Goal: Task Accomplishment & Management: Complete application form

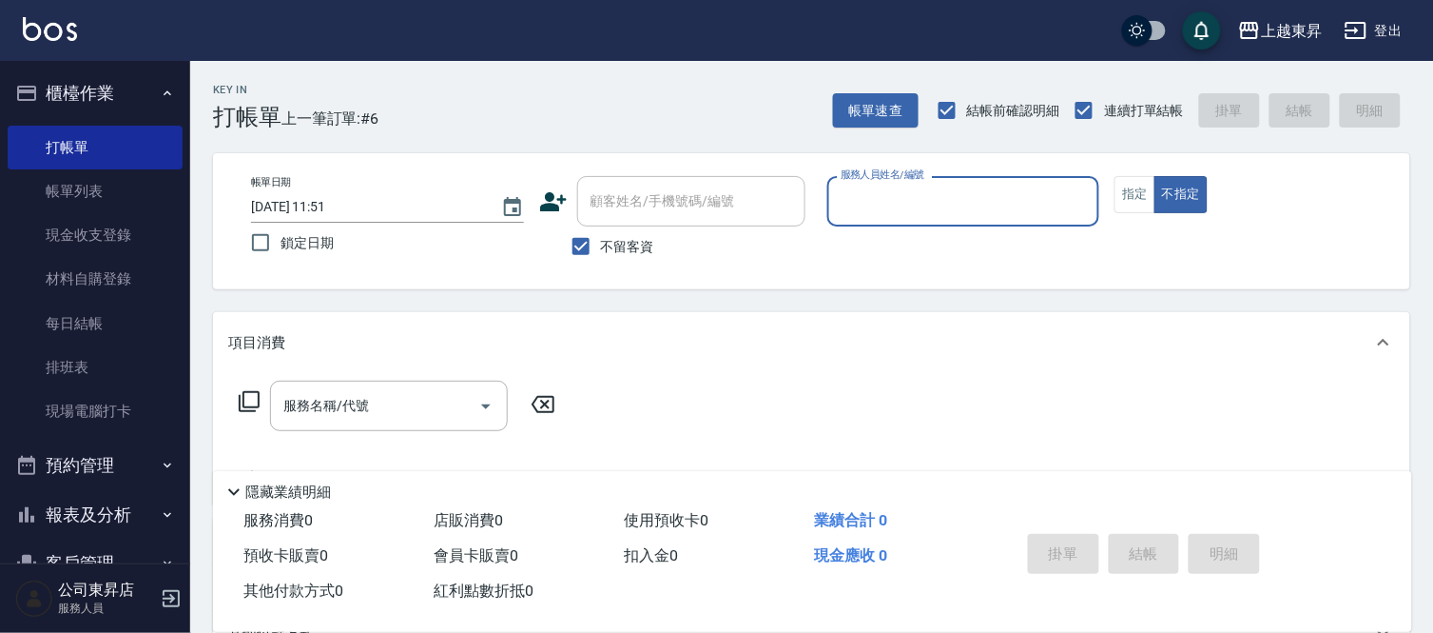
click at [925, 204] on input "服務人員姓名/編號" at bounding box center [964, 201] width 256 height 33
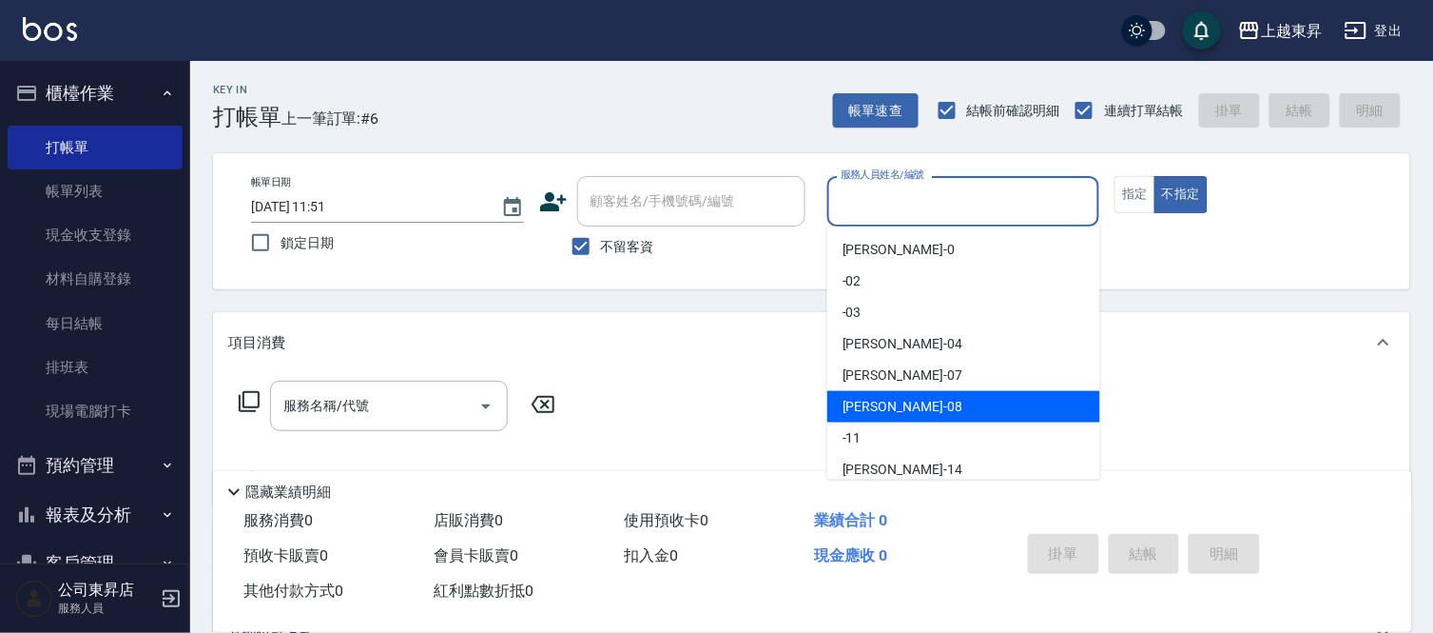
click at [914, 398] on div "[PERSON_NAME]-08" at bounding box center [964, 406] width 273 height 31
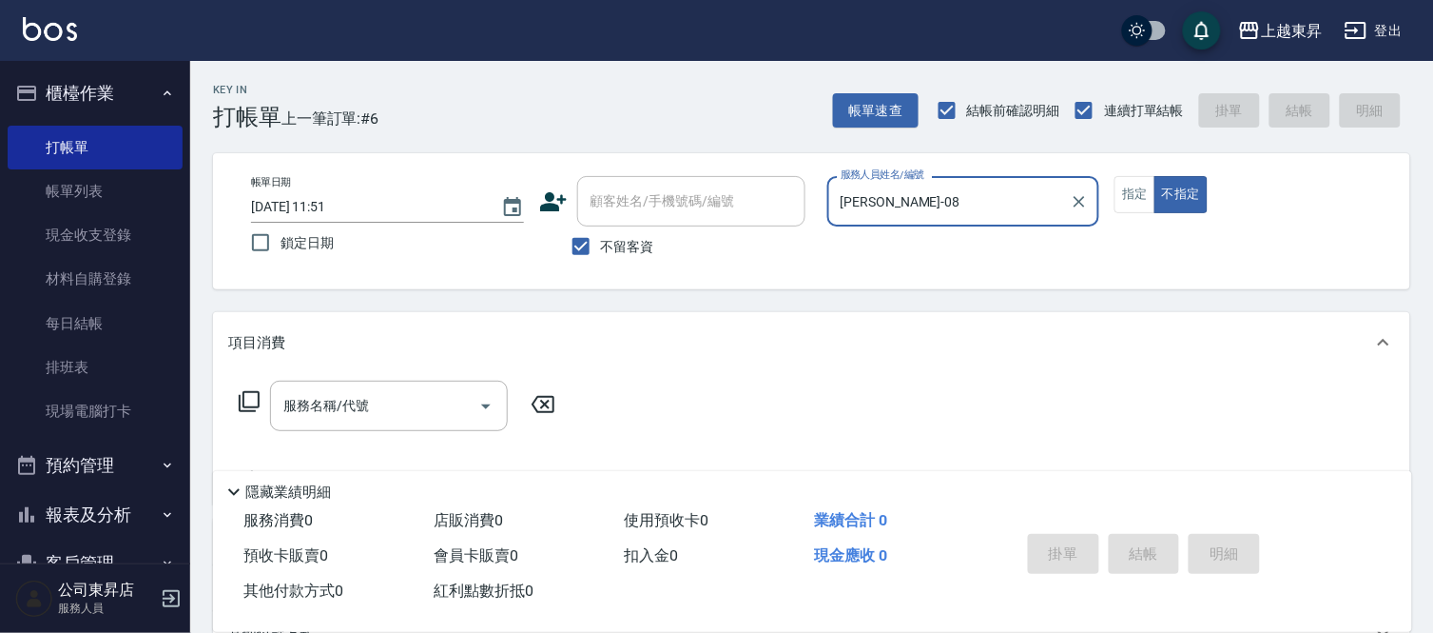
type input "[PERSON_NAME]-08"
click at [364, 419] on input "服務名稱/代號" at bounding box center [375, 405] width 192 height 33
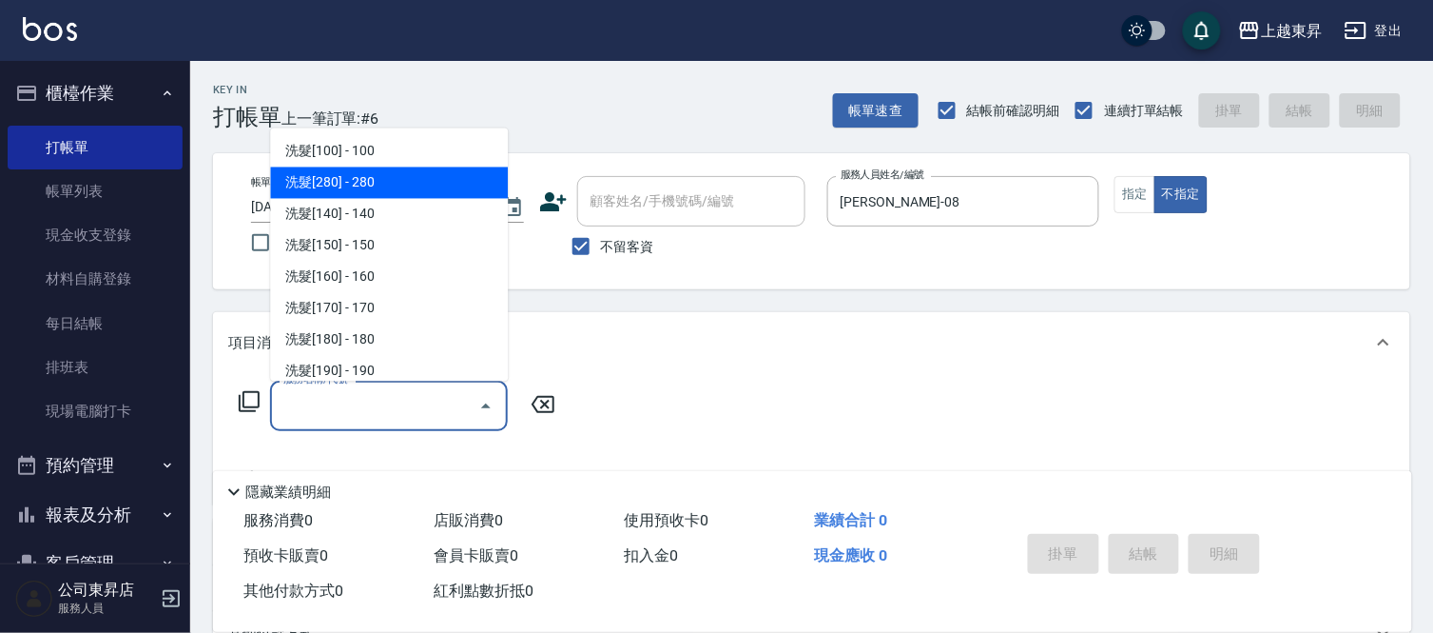
click at [376, 185] on span "洗髮[280] - 280" at bounding box center [389, 182] width 238 height 31
type input "洗髮[280](202)"
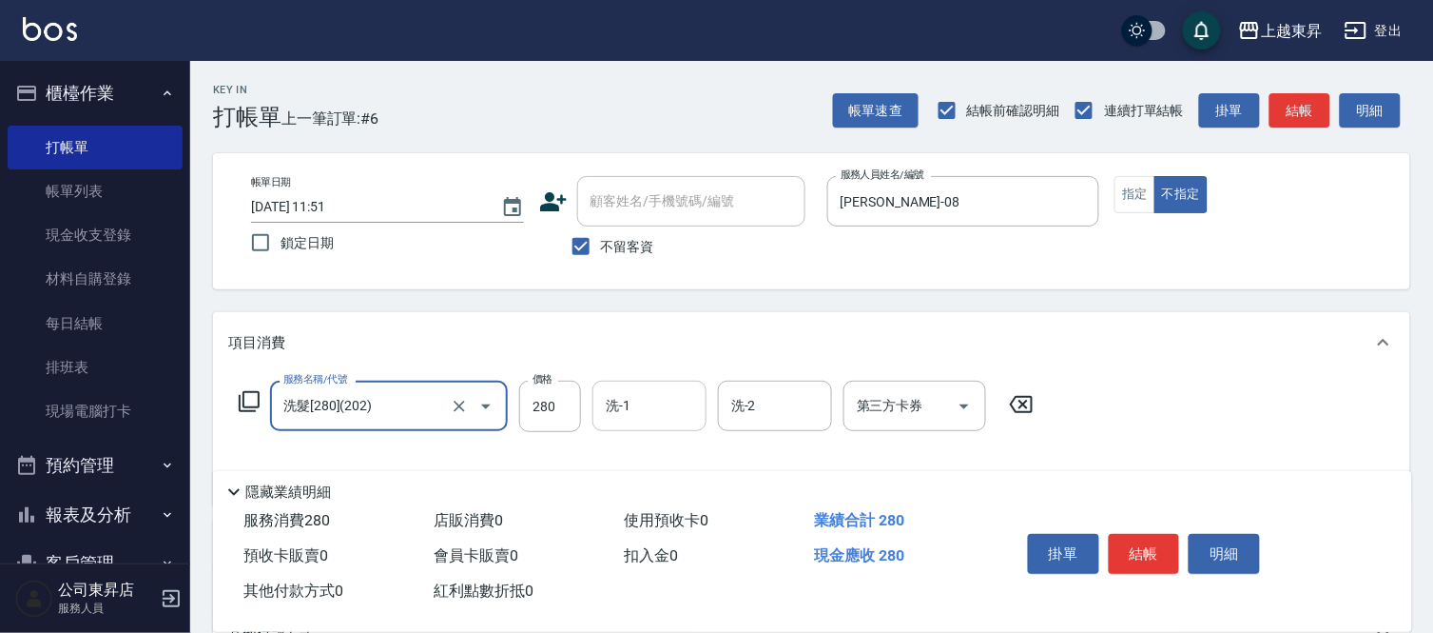
click at [653, 406] on input "洗-1" at bounding box center [649, 405] width 97 height 33
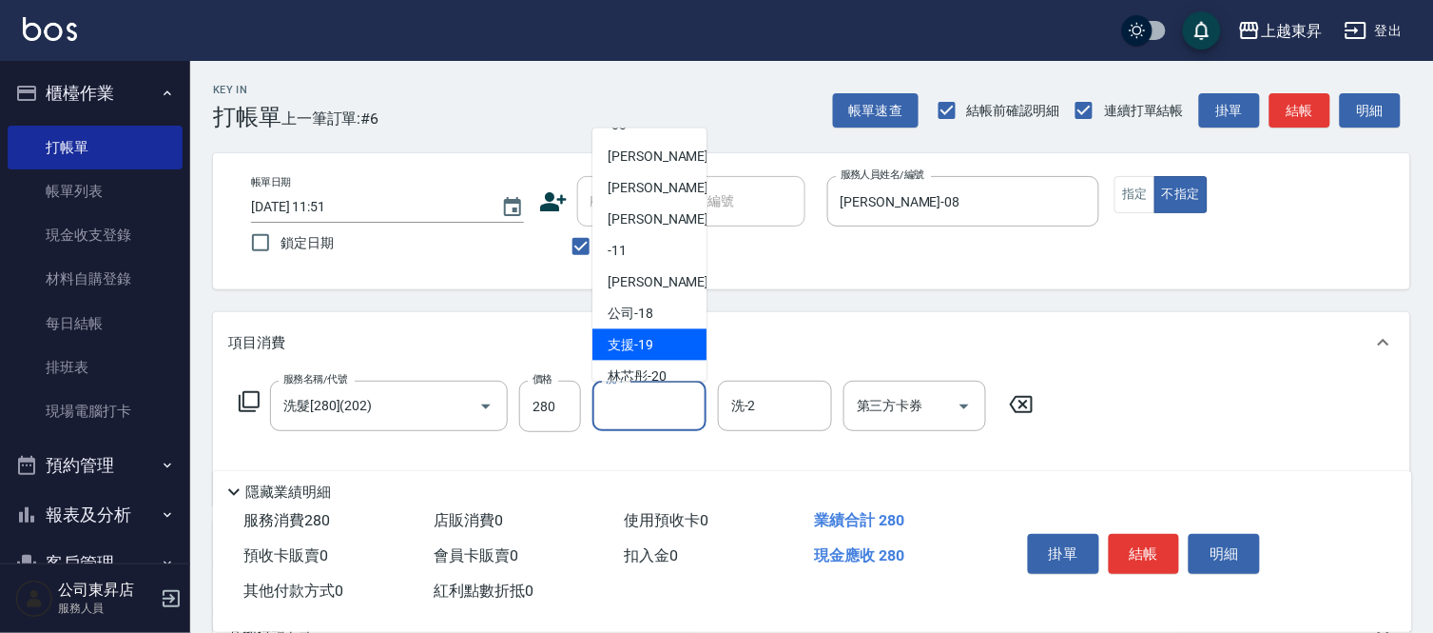
scroll to position [211, 0]
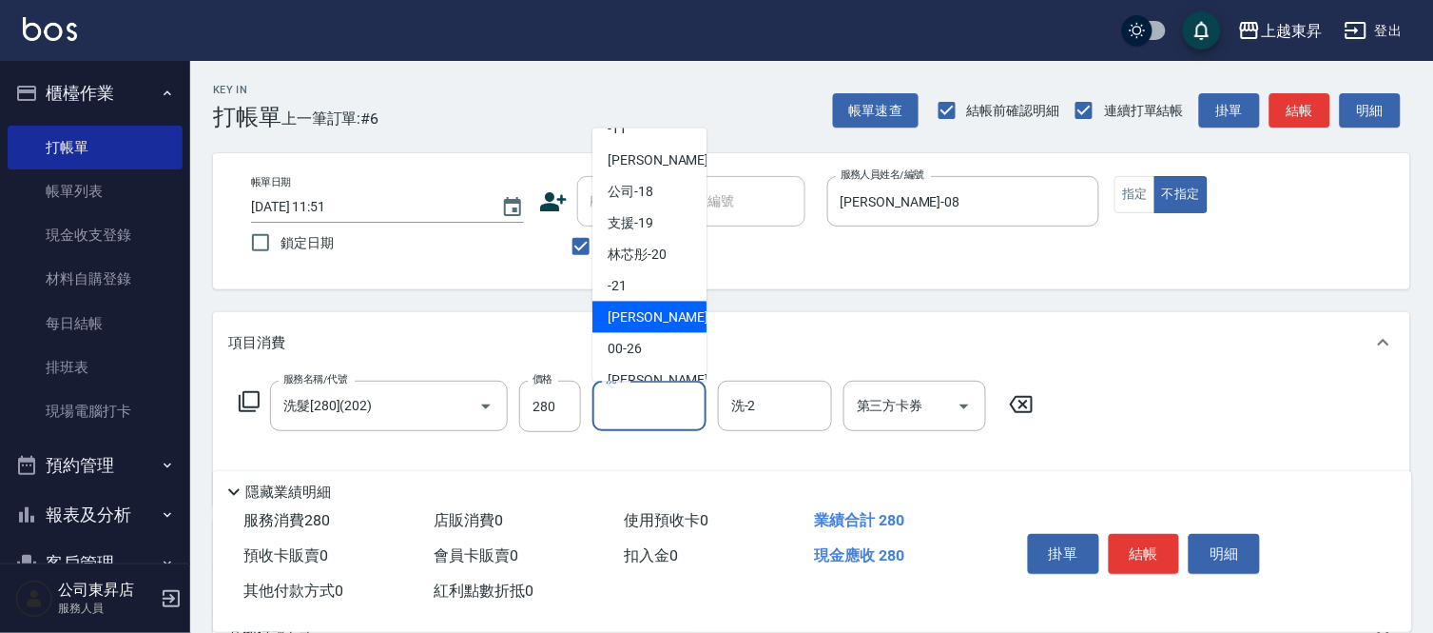
click at [659, 321] on span "[PERSON_NAME]-22" at bounding box center [668, 317] width 120 height 20
type input "[PERSON_NAME]-22"
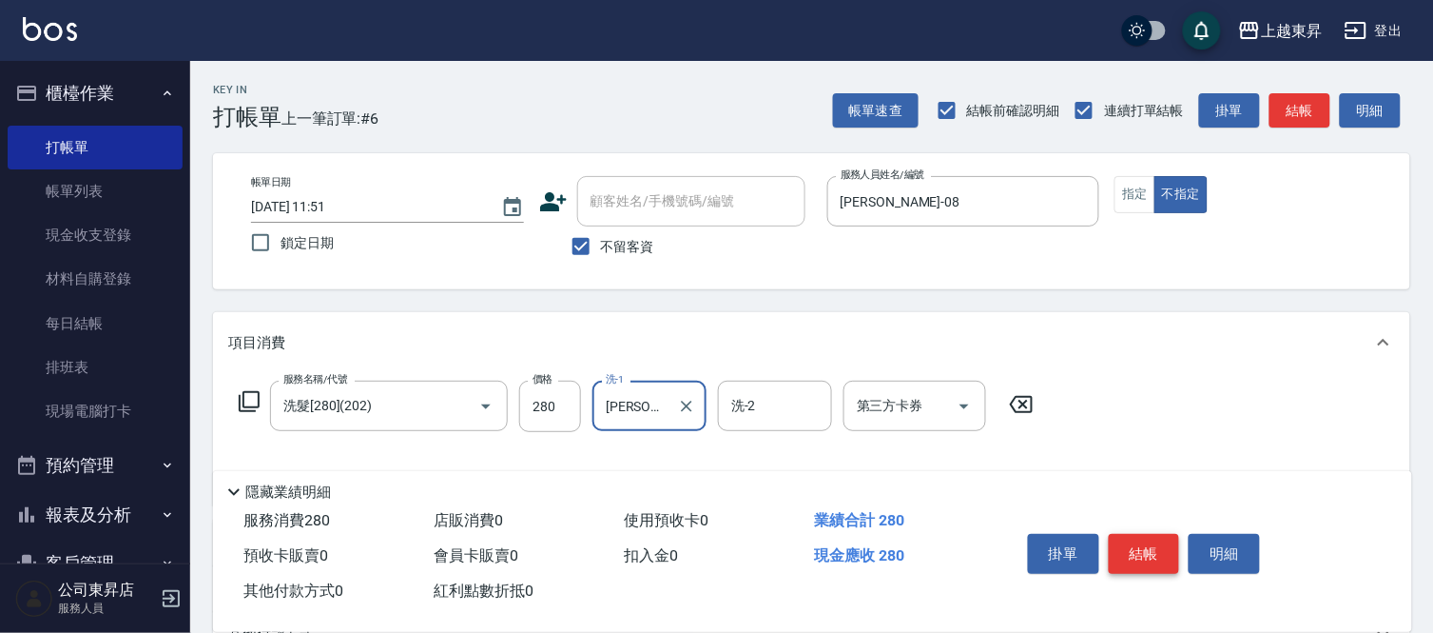
click at [1138, 558] on button "結帳" at bounding box center [1144, 554] width 71 height 40
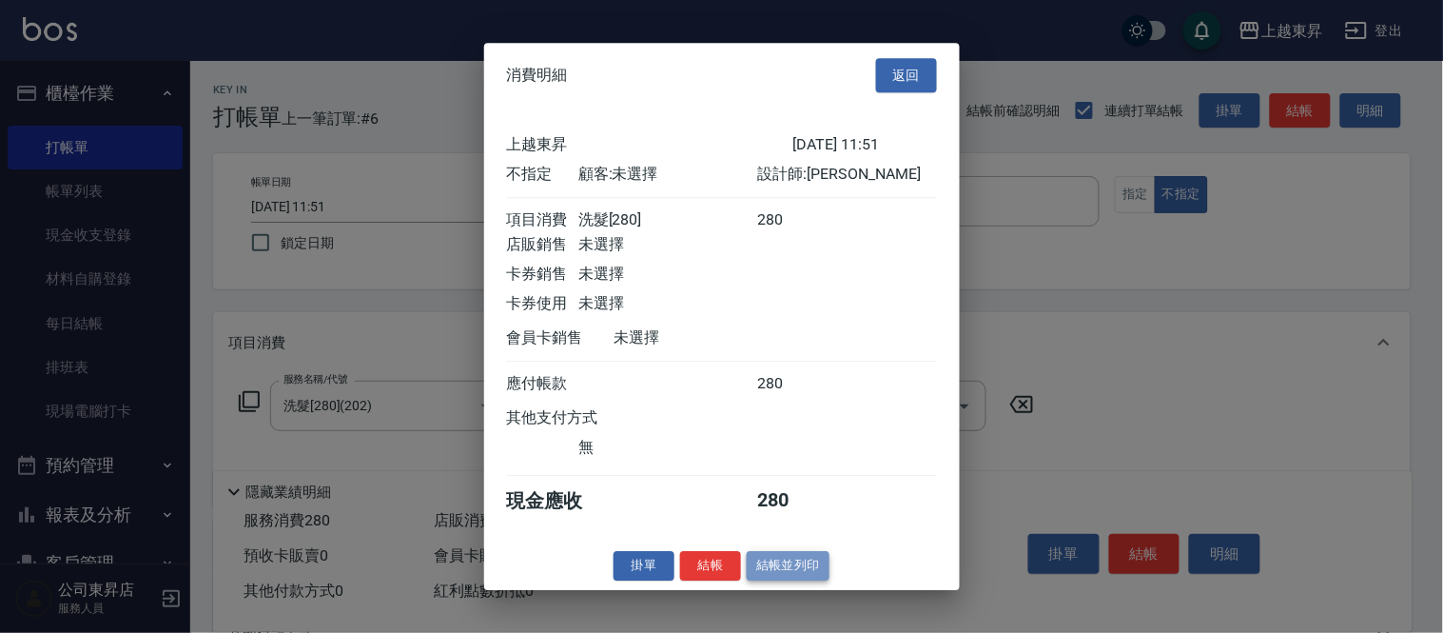
click at [792, 567] on button "結帳並列印" at bounding box center [788, 565] width 83 height 29
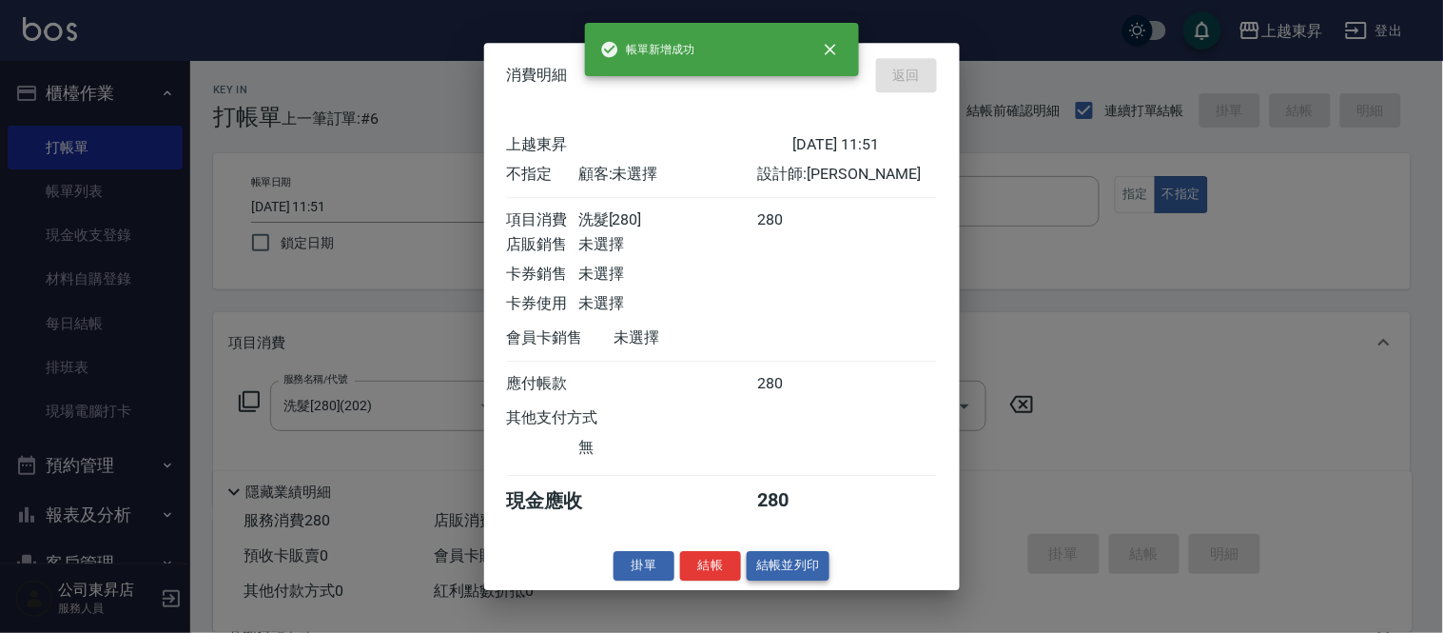
type input "[DATE] 12:40"
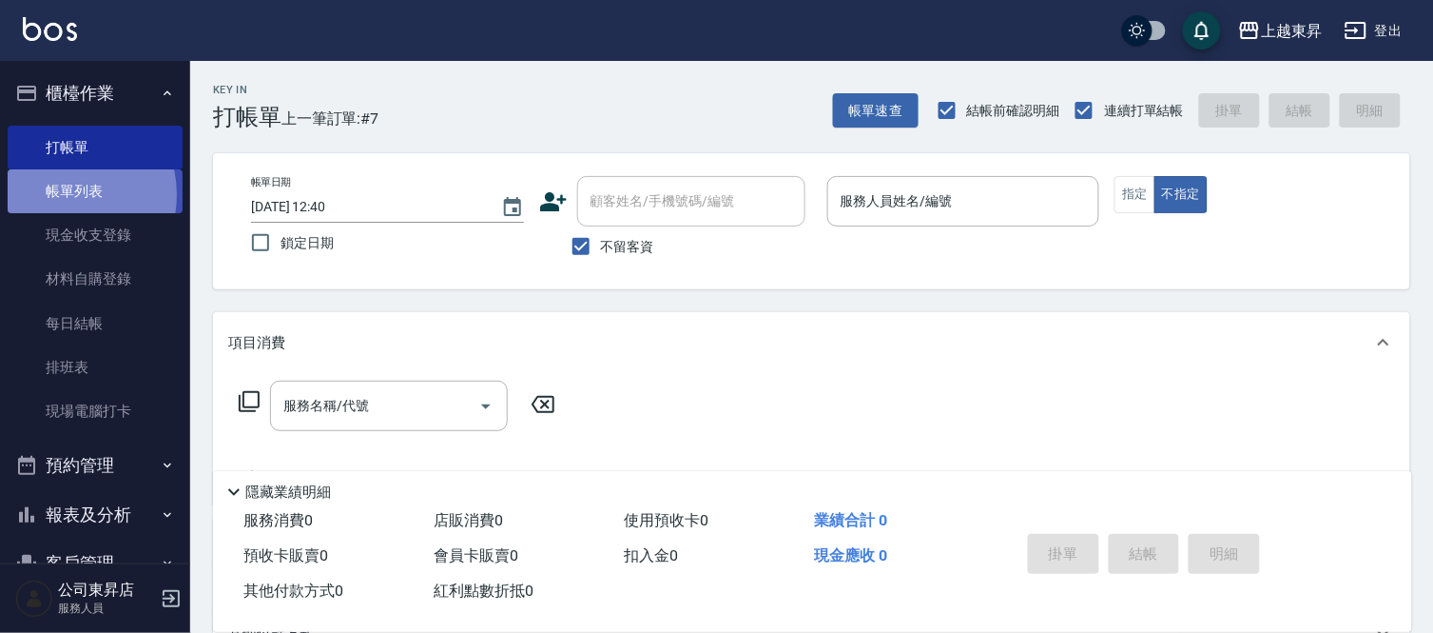
click at [64, 195] on link "帳單列表" at bounding box center [95, 191] width 175 height 44
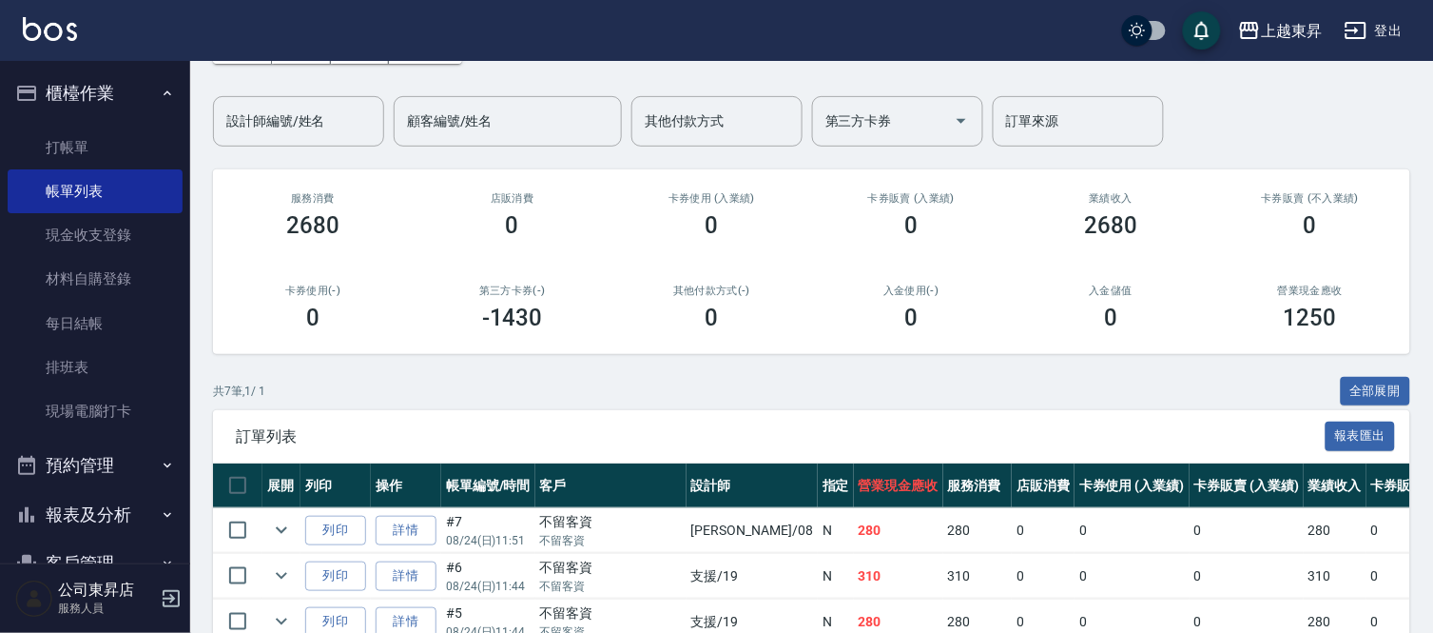
scroll to position [411, 0]
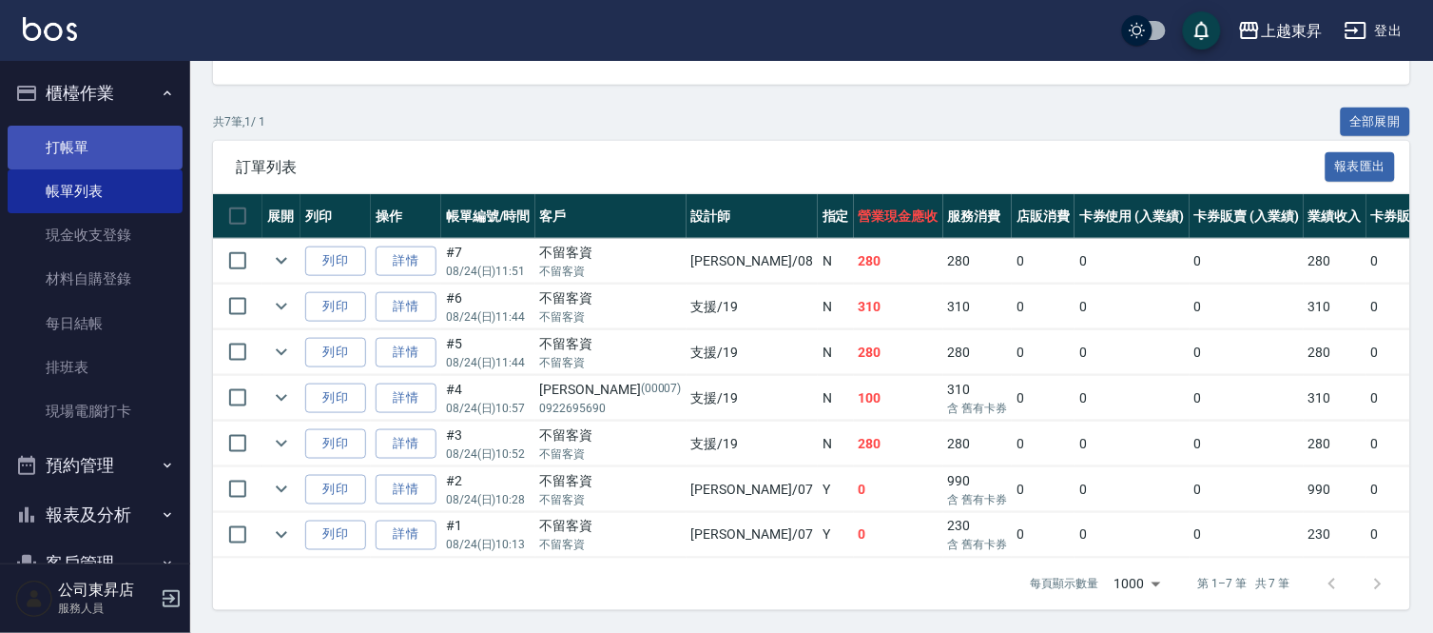
click at [77, 146] on link "打帳單" at bounding box center [95, 148] width 175 height 44
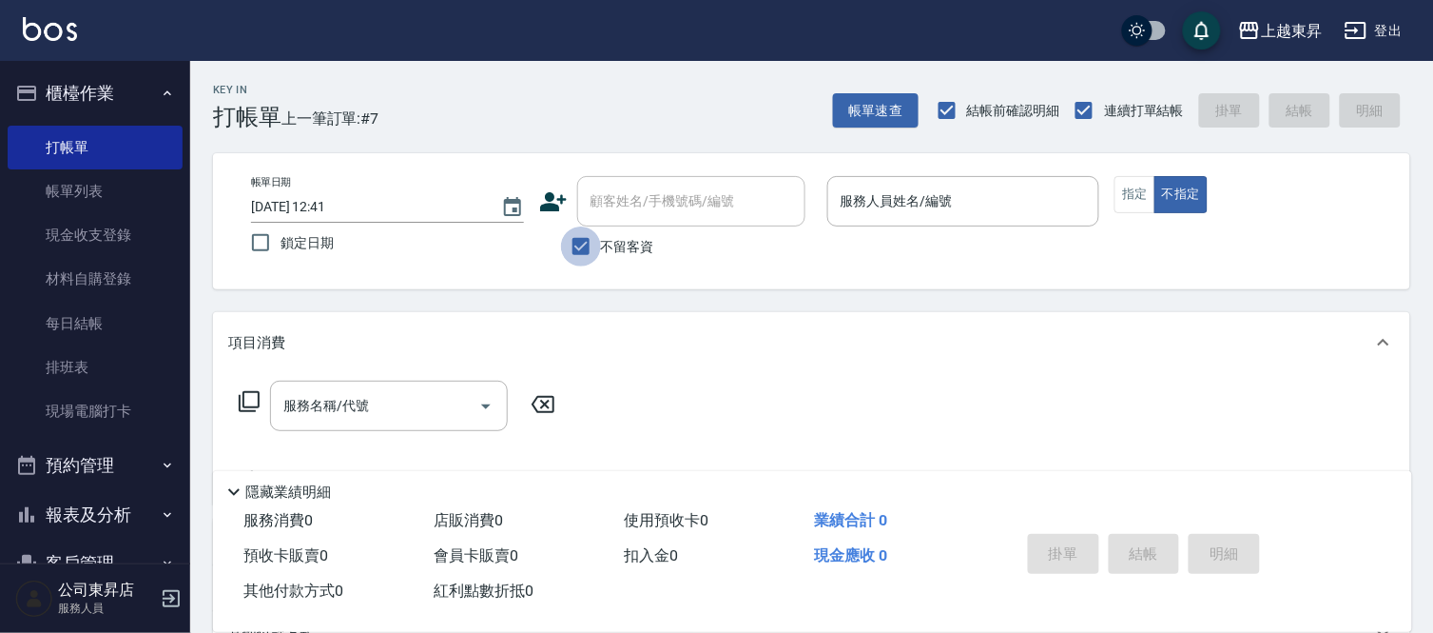
click at [565, 253] on input "不留客資" at bounding box center [581, 246] width 40 height 40
checkbox input "false"
click at [647, 183] on div "顧客姓名/手機號碼/編號" at bounding box center [691, 201] width 228 height 50
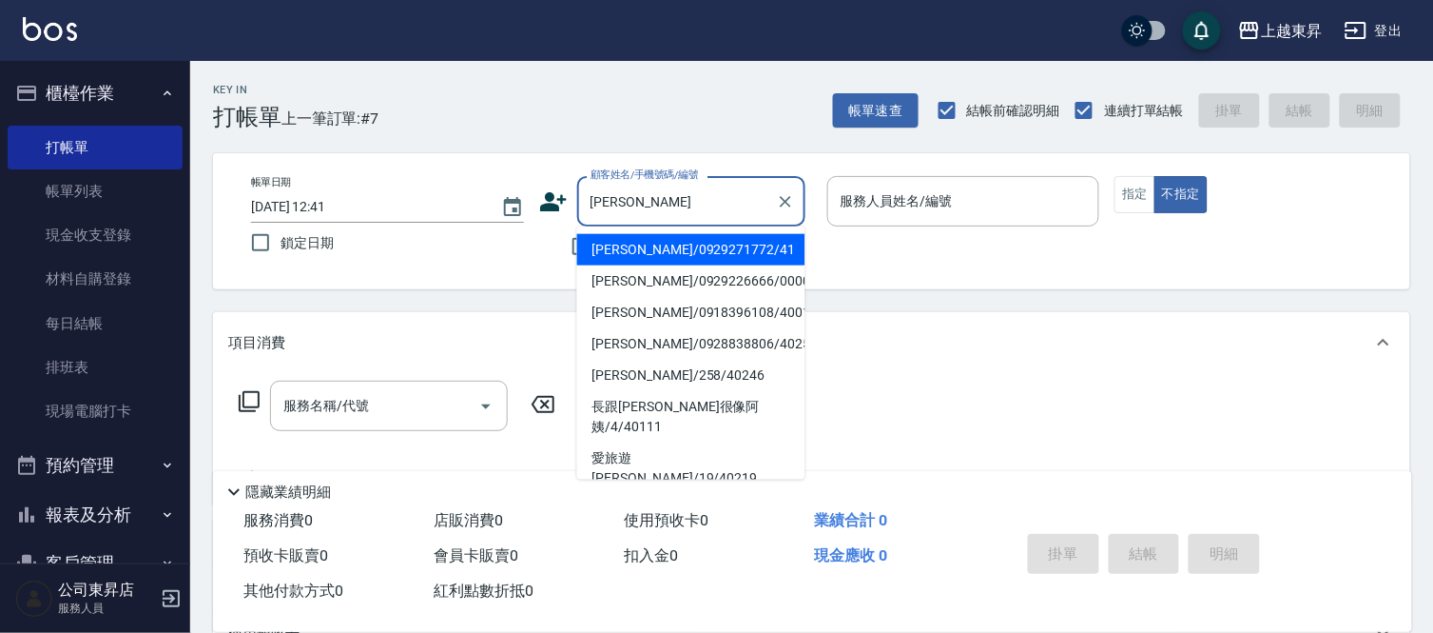
click at [656, 244] on li "[PERSON_NAME]/0929271772/41" at bounding box center [691, 249] width 228 height 31
type input "[PERSON_NAME]/0929271772/41"
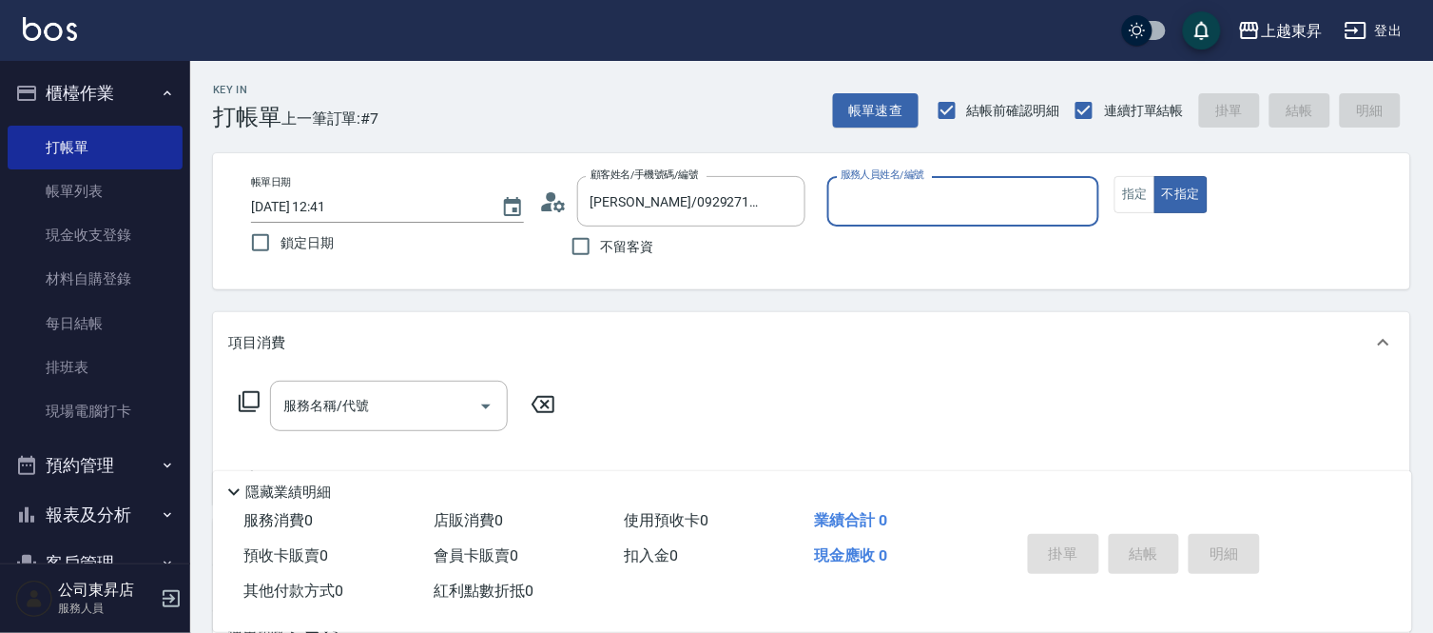
click at [896, 205] on input "服務人員姓名/編號" at bounding box center [964, 201] width 256 height 33
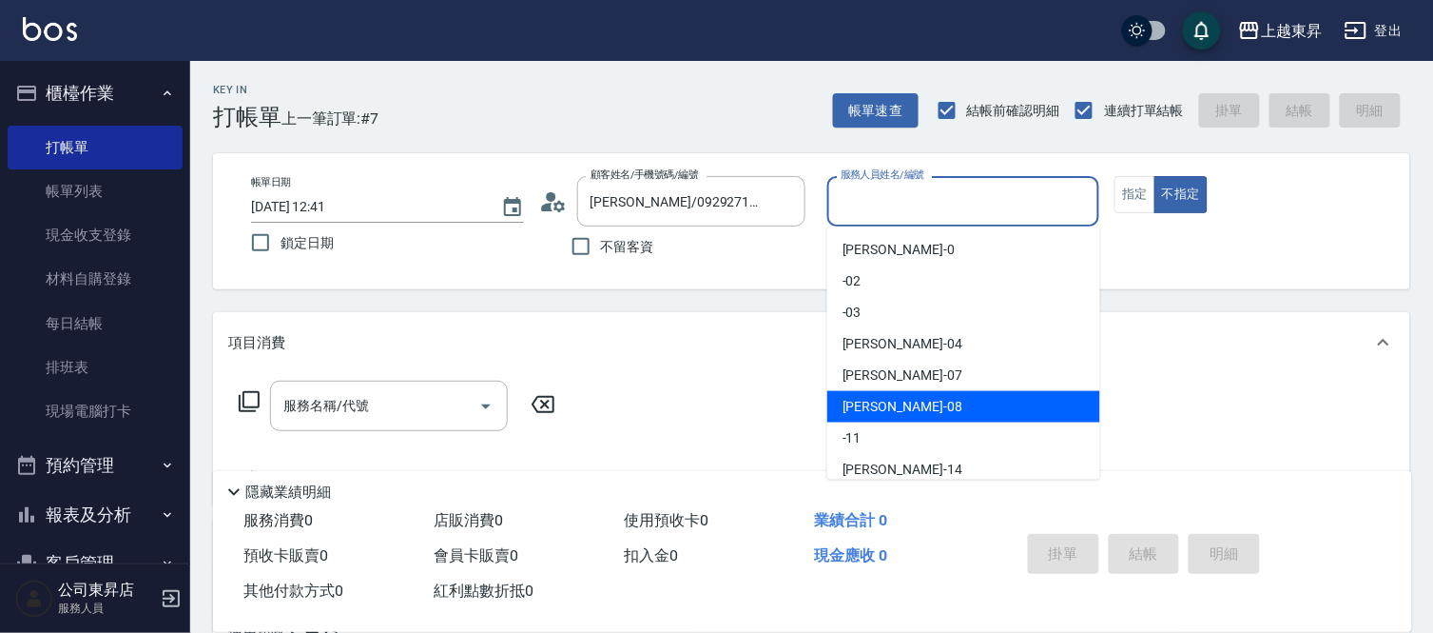
click at [907, 402] on div "[PERSON_NAME]-08" at bounding box center [964, 406] width 273 height 31
type input "[PERSON_NAME]-08"
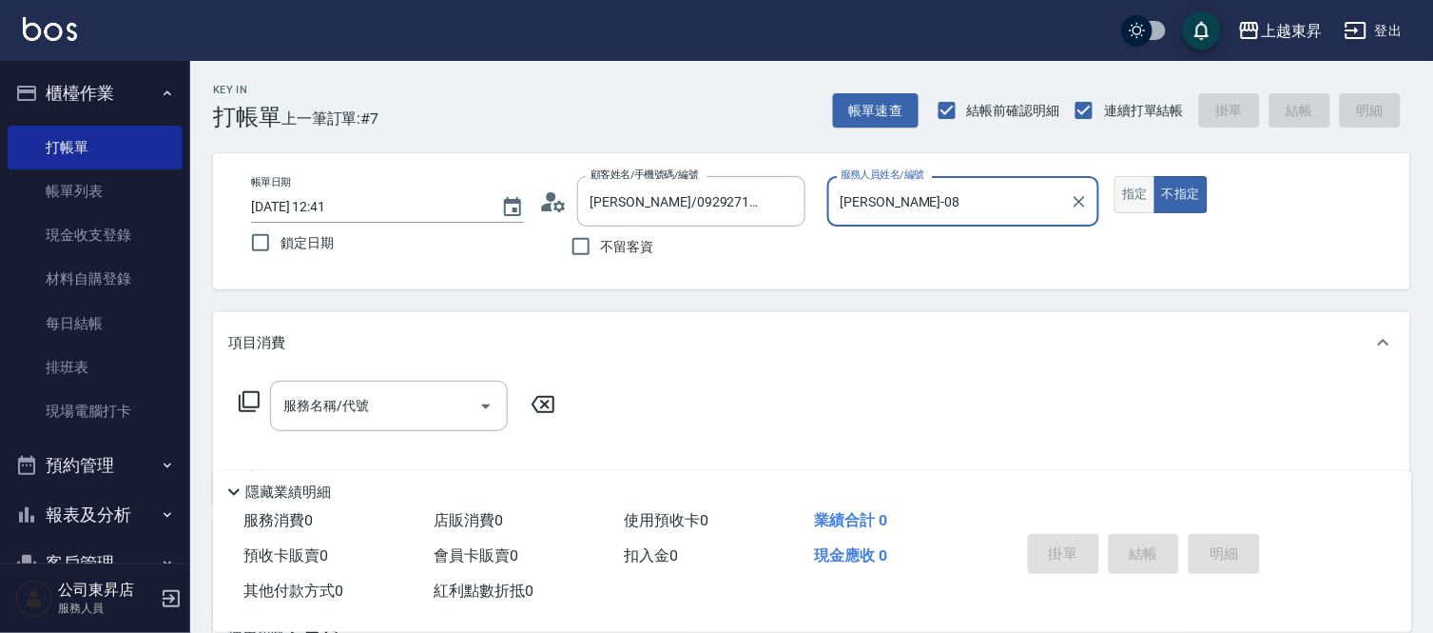
click at [1144, 206] on button "指定" at bounding box center [1135, 194] width 41 height 37
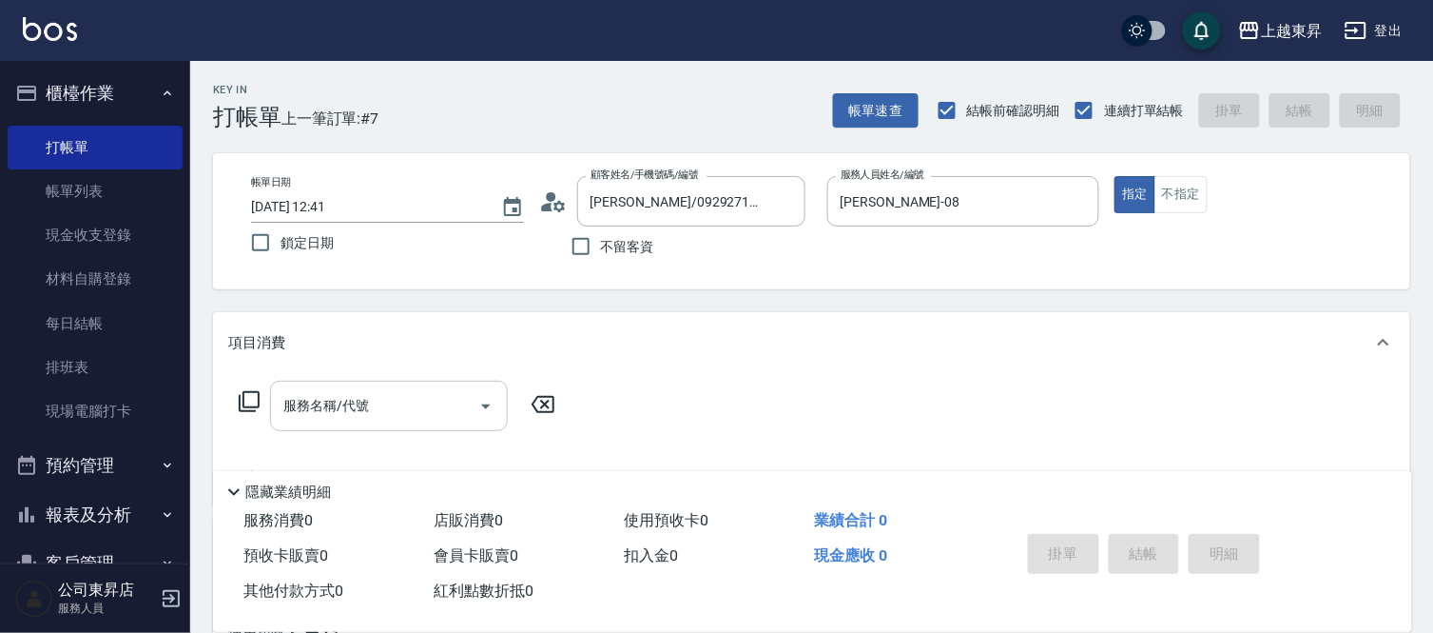
click at [348, 406] on div "服務名稱/代號 服務名稱/代號" at bounding box center [389, 405] width 238 height 50
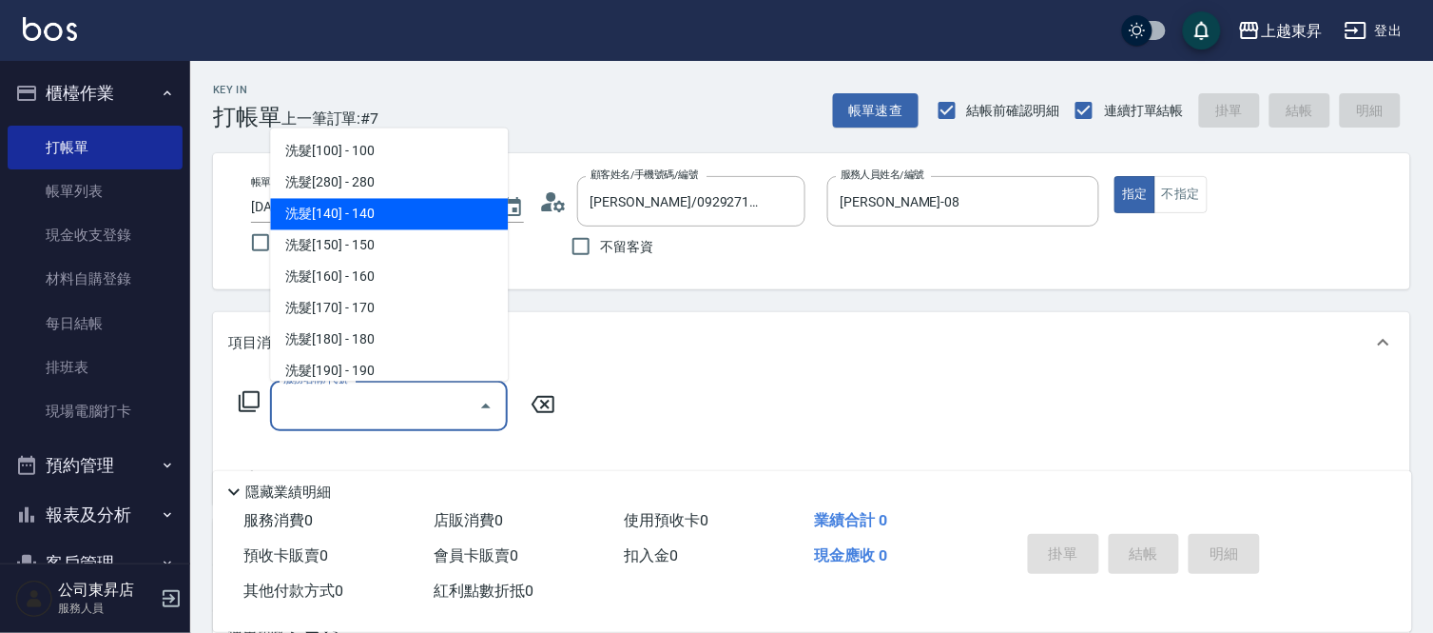
scroll to position [317, 0]
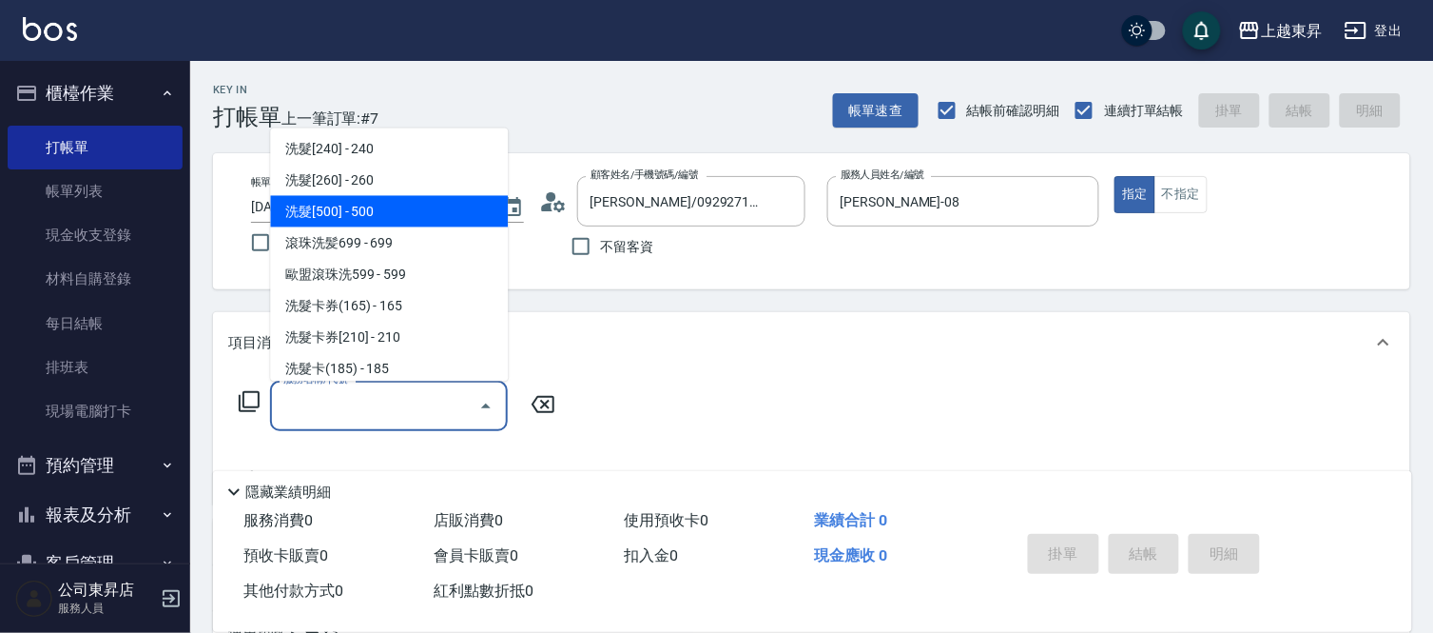
click at [400, 210] on span "洗髮[500] - 500" at bounding box center [389, 211] width 238 height 31
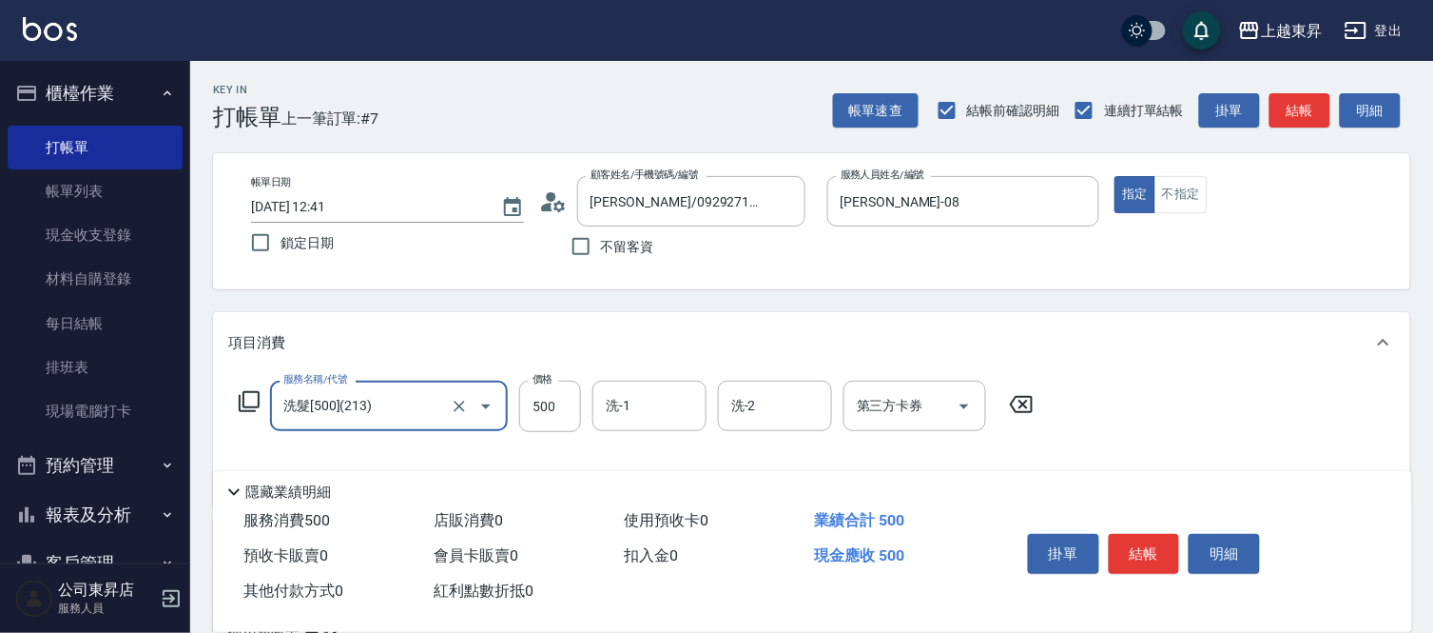
click at [387, 405] on input "洗髮[500](213)" at bounding box center [362, 405] width 167 height 33
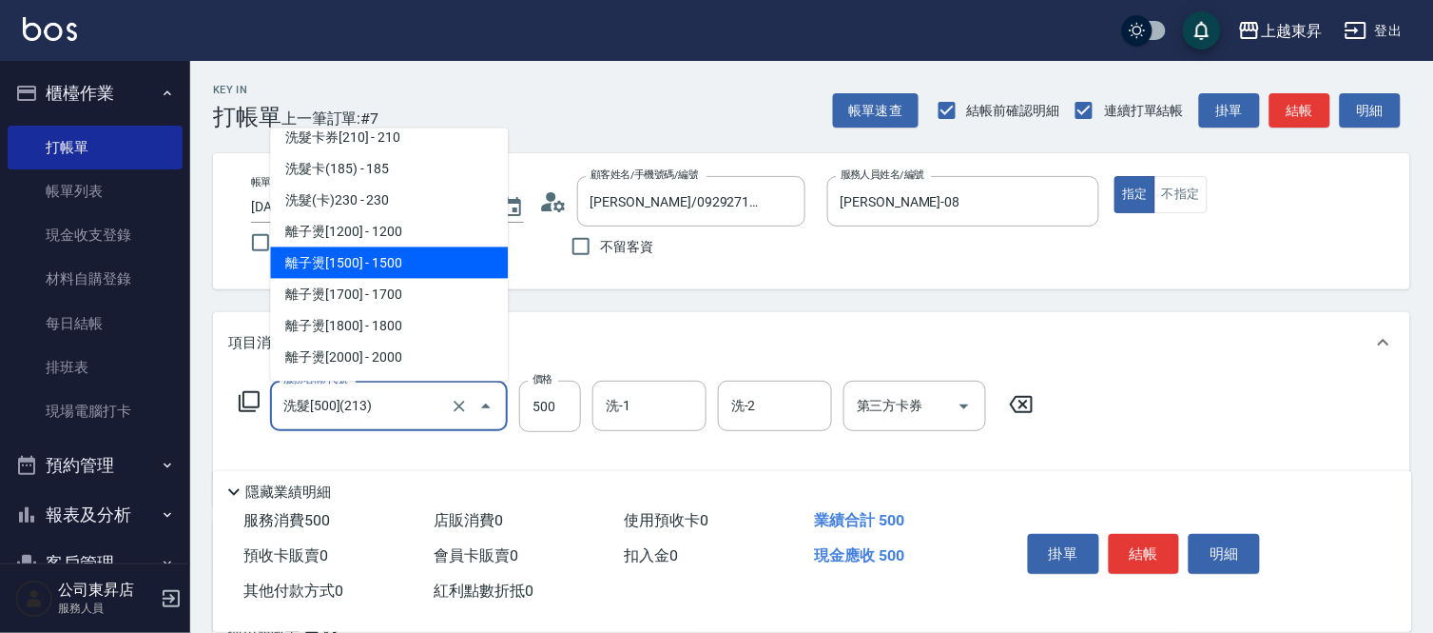
scroll to position [479, 0]
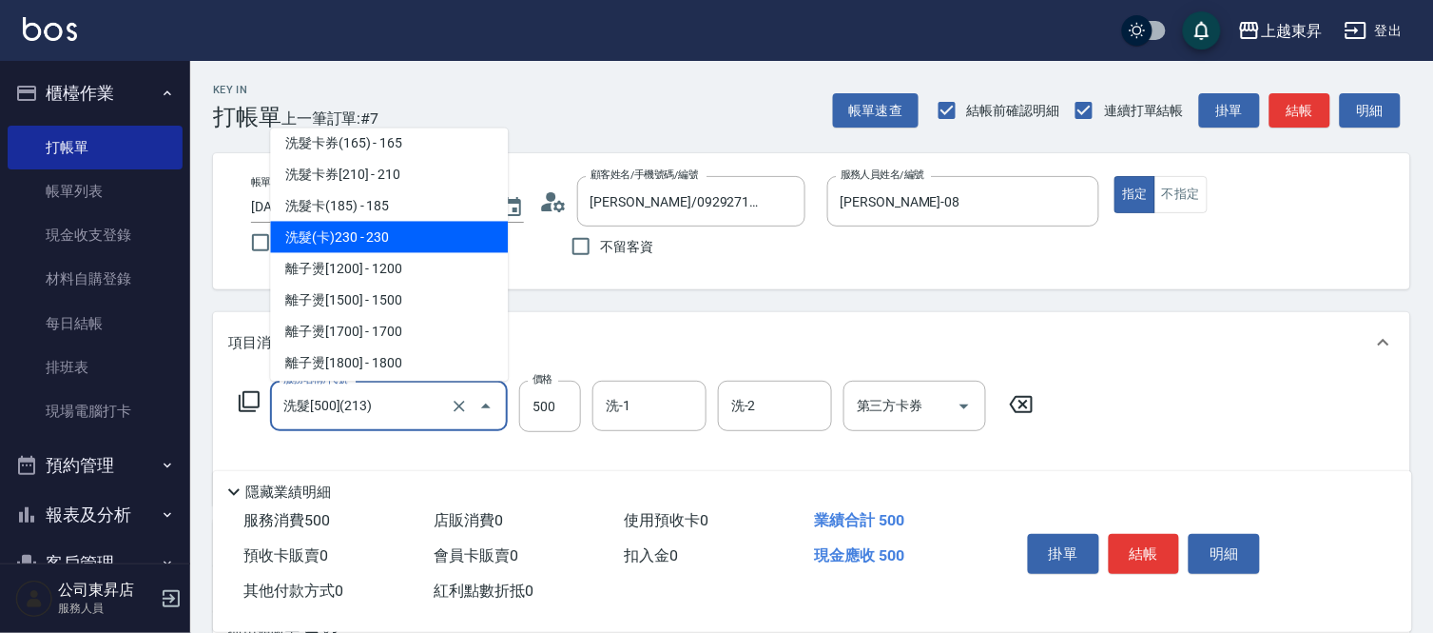
click at [397, 238] on span "洗髮(卡)230 - 230" at bounding box center [389, 237] width 238 height 31
type input "洗髮(卡)230(224)"
type input "230"
type input "舊有卡券"
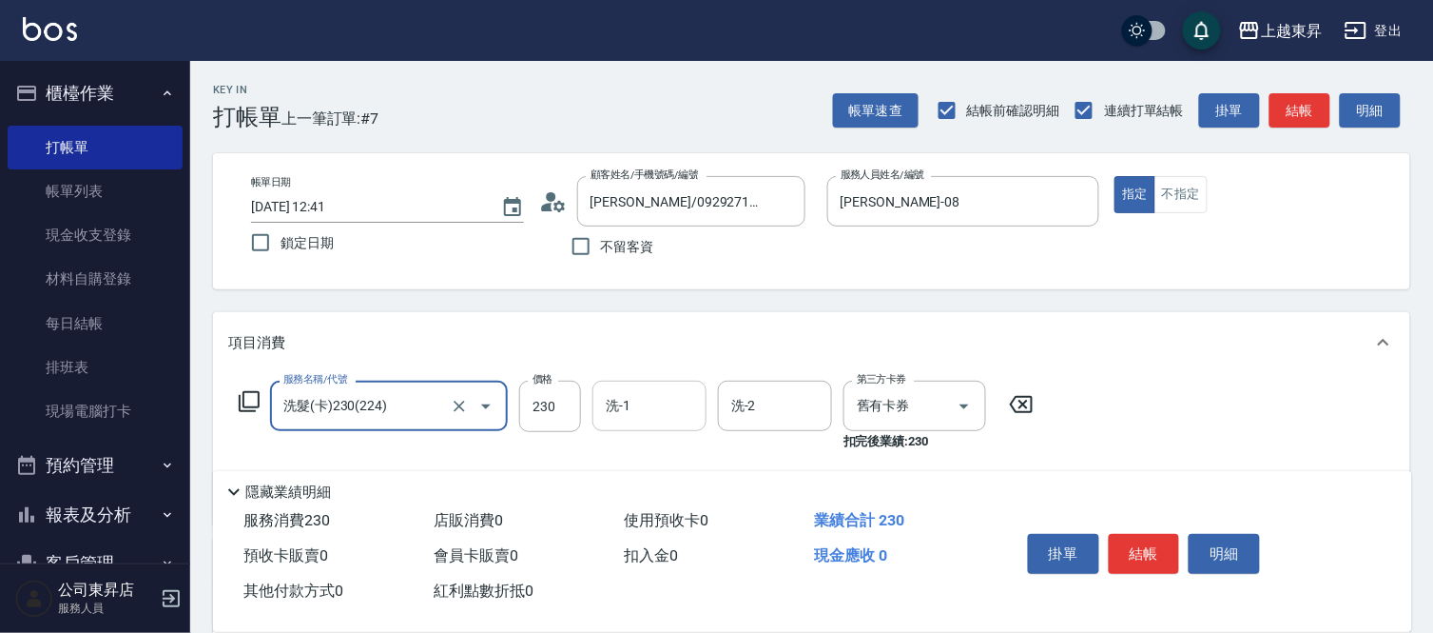
click at [637, 414] on input "洗-1" at bounding box center [649, 405] width 97 height 33
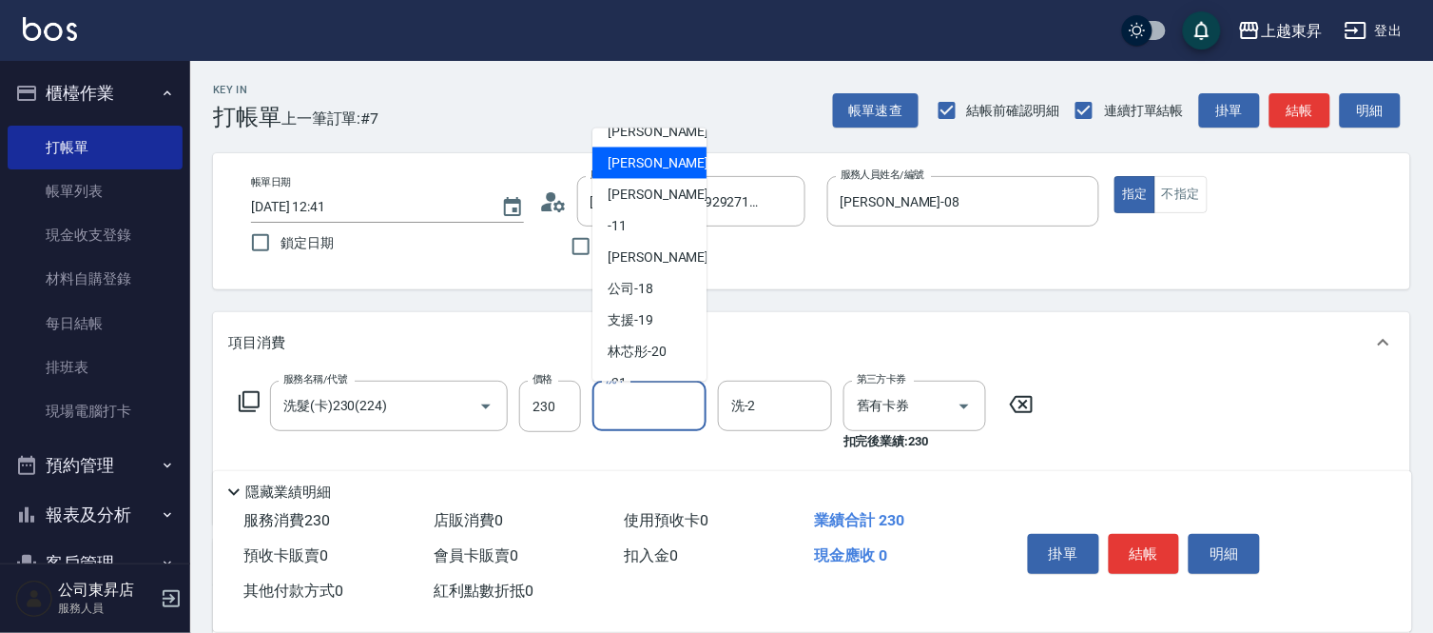
scroll to position [211, 0]
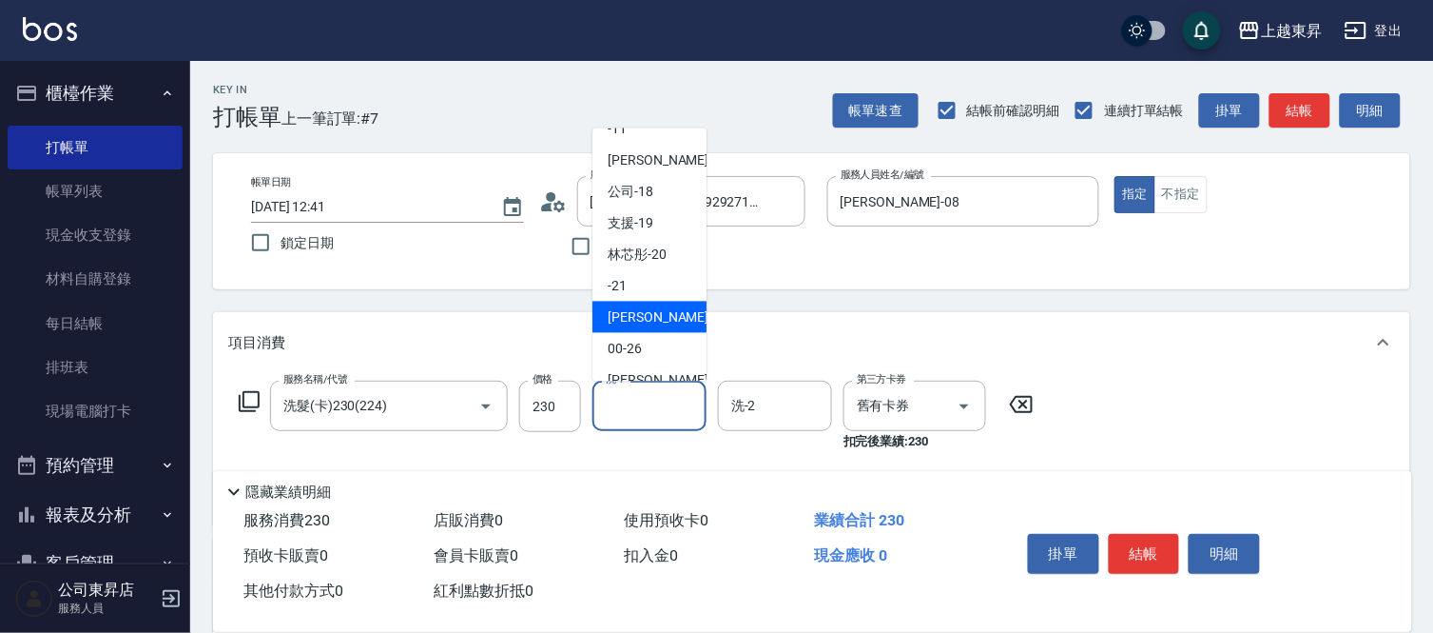
click at [628, 312] on span "[PERSON_NAME]-22" at bounding box center [668, 317] width 120 height 20
type input "[PERSON_NAME]-22"
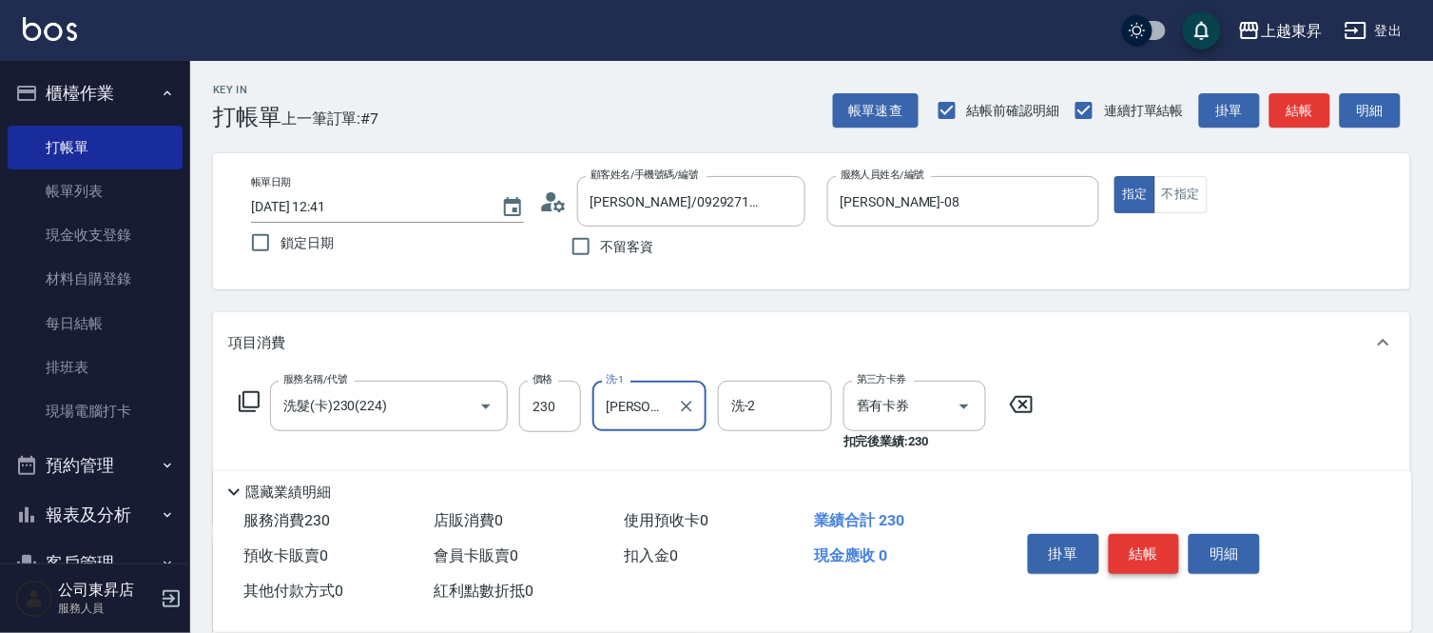
click at [1155, 536] on button "結帳" at bounding box center [1144, 554] width 71 height 40
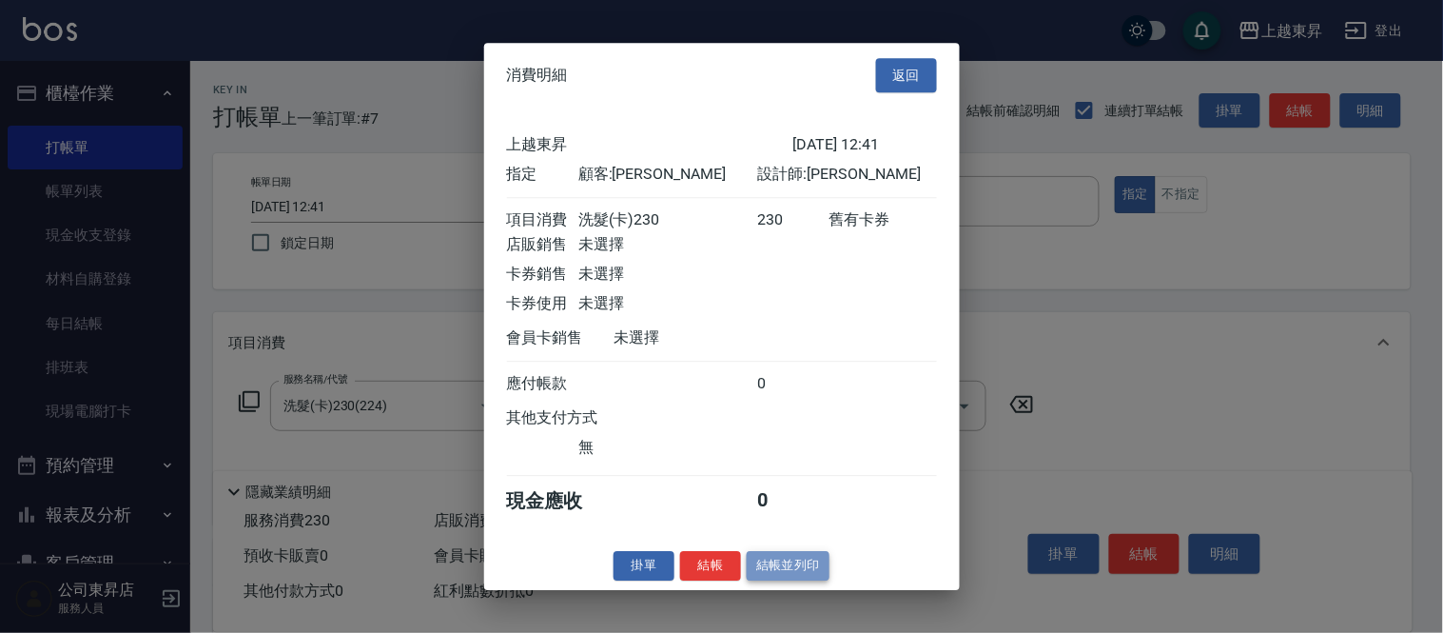
click at [795, 576] on button "結帳並列印" at bounding box center [788, 565] width 83 height 29
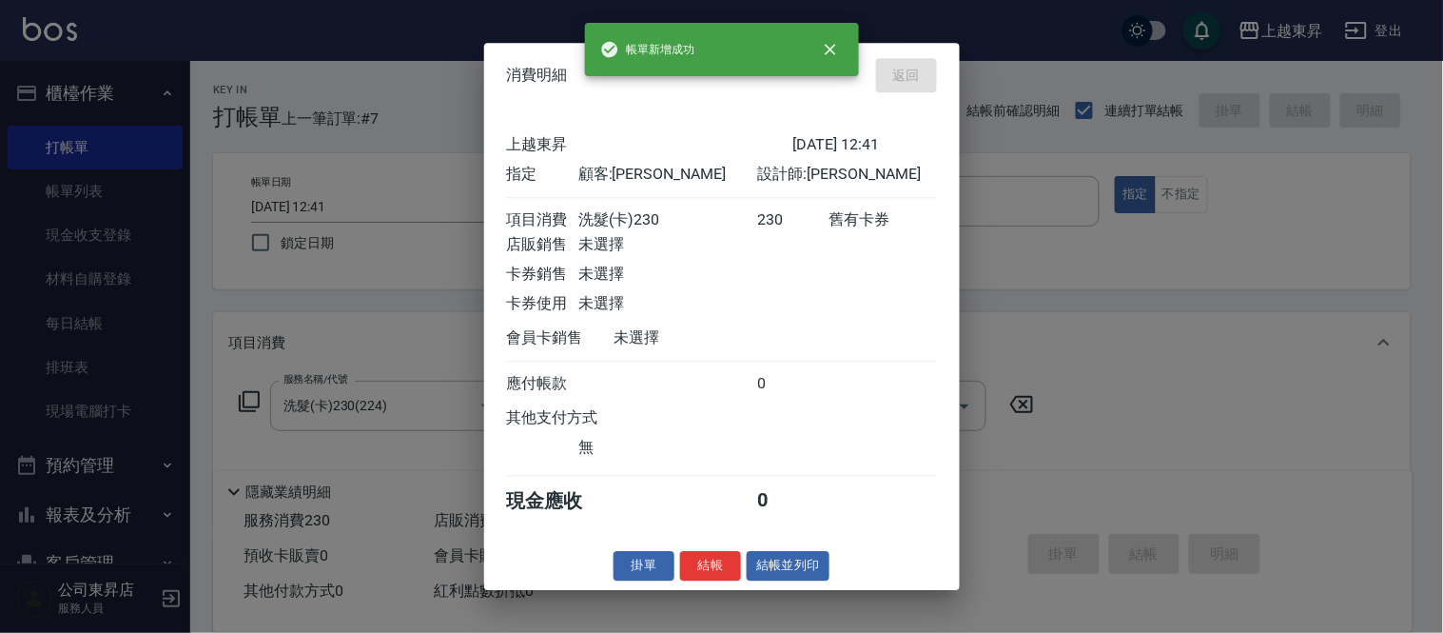
type input "[DATE] 12:42"
